Goal: Task Accomplishment & Management: Use online tool/utility

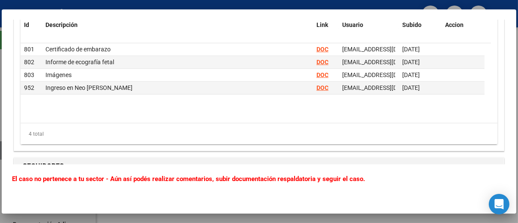
scroll to position [626, 0]
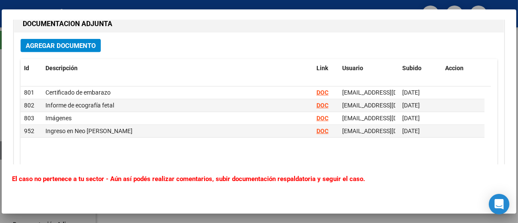
drag, startPoint x: 491, startPoint y: 93, endPoint x: 491, endPoint y: 154, distance: 61.3
click at [491, 154] on div "Agregar Documento Id Descripción Link Usuario Subido Accion 801 Certificado de …" at bounding box center [258, 114] width 489 height 162
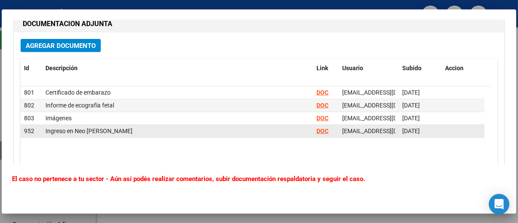
click at [321, 130] on strong "DOC" at bounding box center [322, 131] width 12 height 7
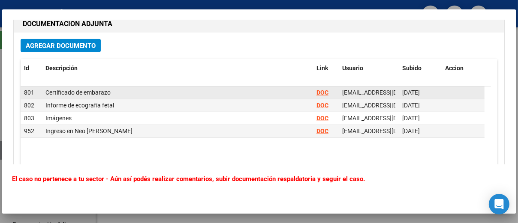
click at [322, 90] on strong "DOC" at bounding box center [322, 92] width 12 height 7
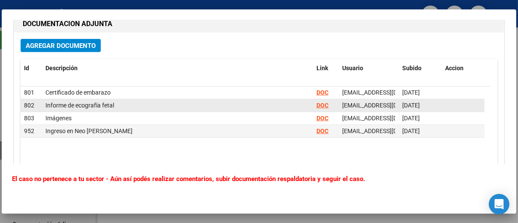
click at [323, 102] on strong "DOC" at bounding box center [322, 105] width 12 height 7
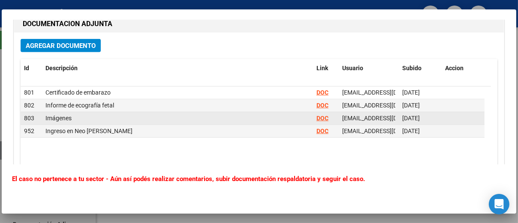
click at [324, 117] on strong "DOC" at bounding box center [322, 118] width 12 height 7
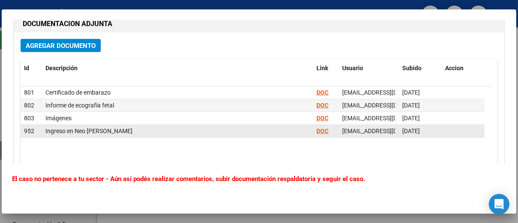
click at [324, 129] on strong "DOC" at bounding box center [322, 131] width 12 height 7
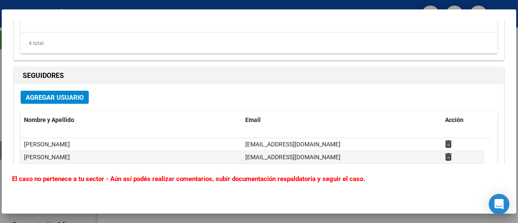
scroll to position [717, 0]
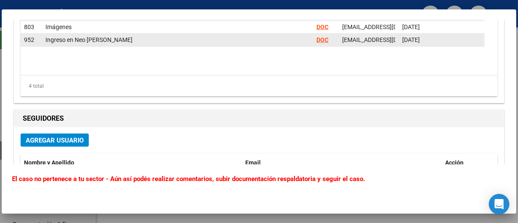
click at [323, 37] on strong "DOC" at bounding box center [322, 39] width 12 height 7
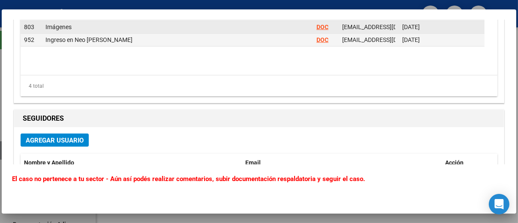
click at [321, 24] on strong "DOC" at bounding box center [322, 27] width 12 height 7
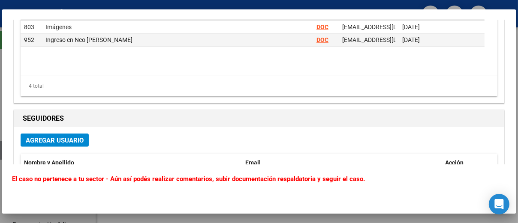
scroll to position [674, 0]
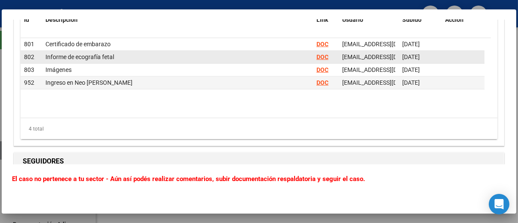
click at [317, 54] on strong "DOC" at bounding box center [322, 57] width 12 height 7
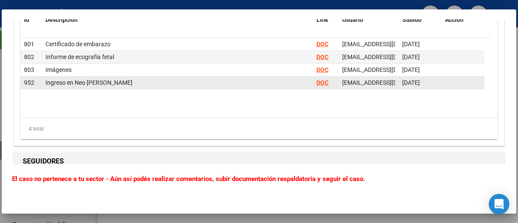
click at [324, 80] on strong "DOC" at bounding box center [322, 82] width 12 height 7
